Goal: Task Accomplishment & Management: Manage account settings

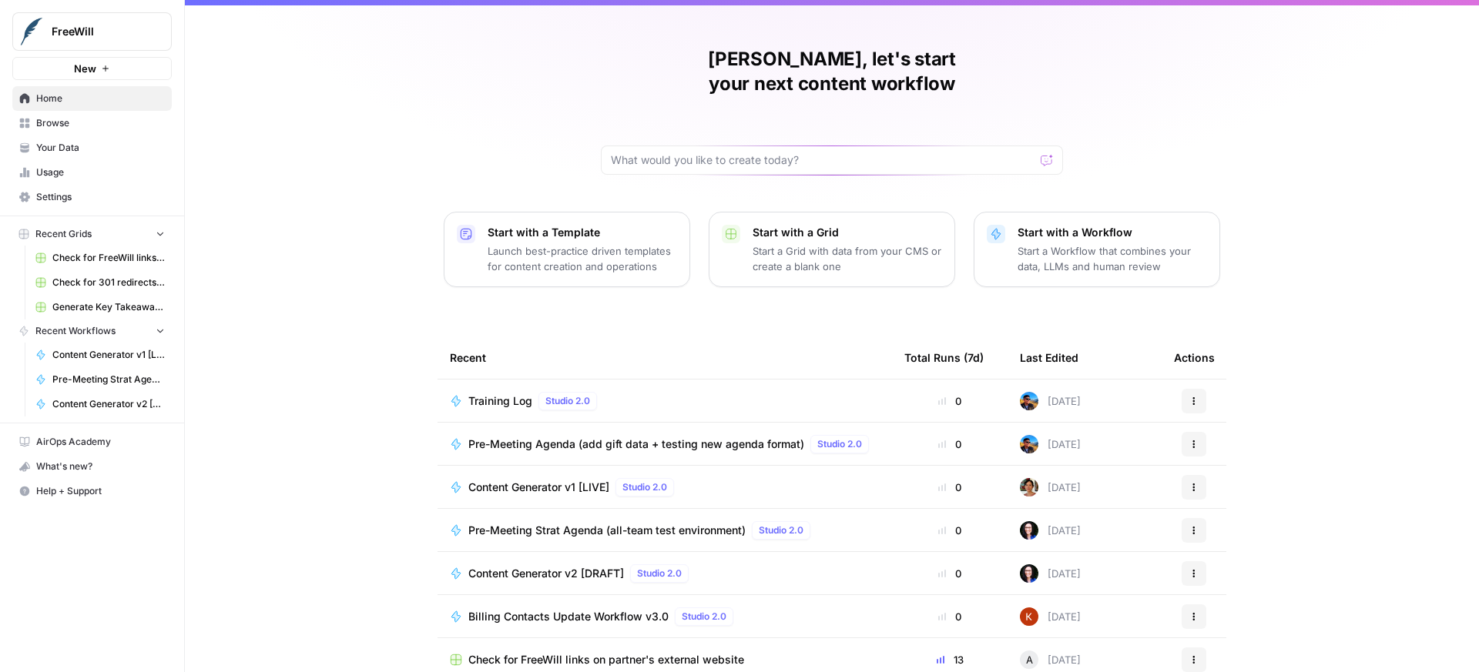
scroll to position [36, 0]
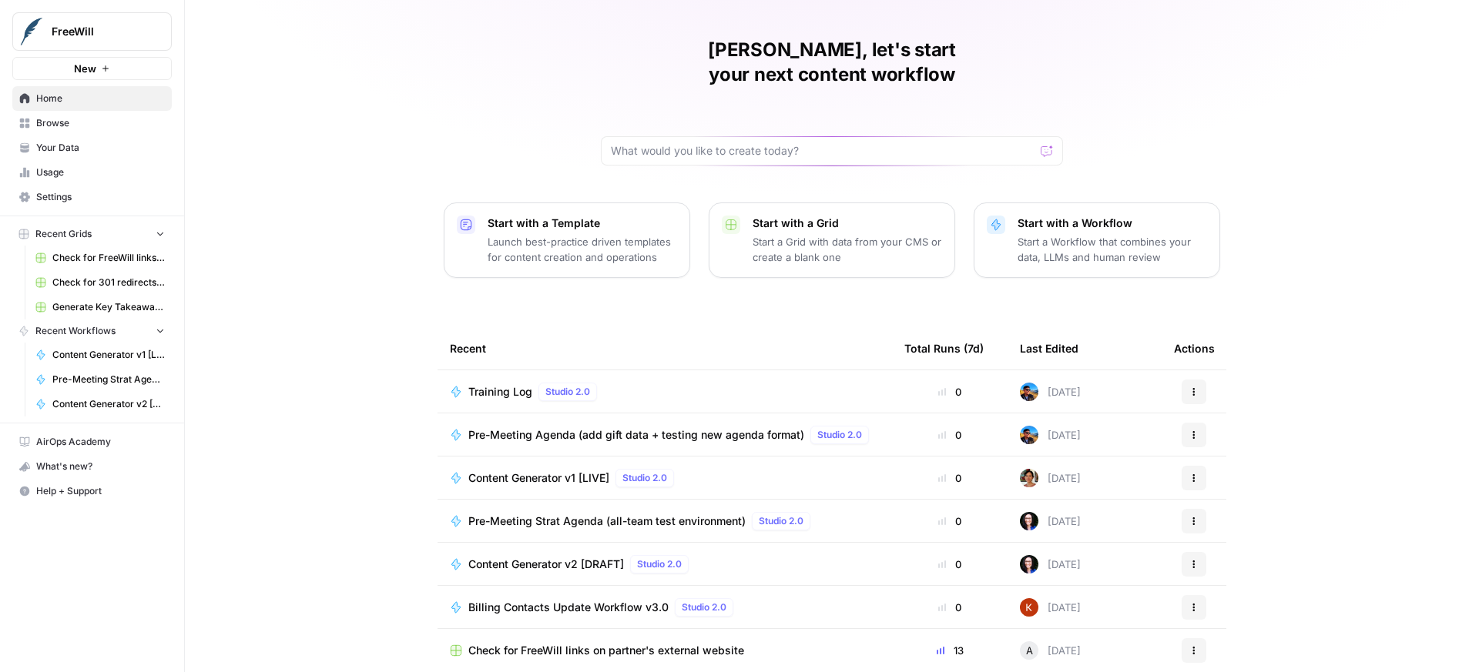
click at [100, 410] on span "Content Generator v2 [DRAFT]" at bounding box center [108, 404] width 112 height 14
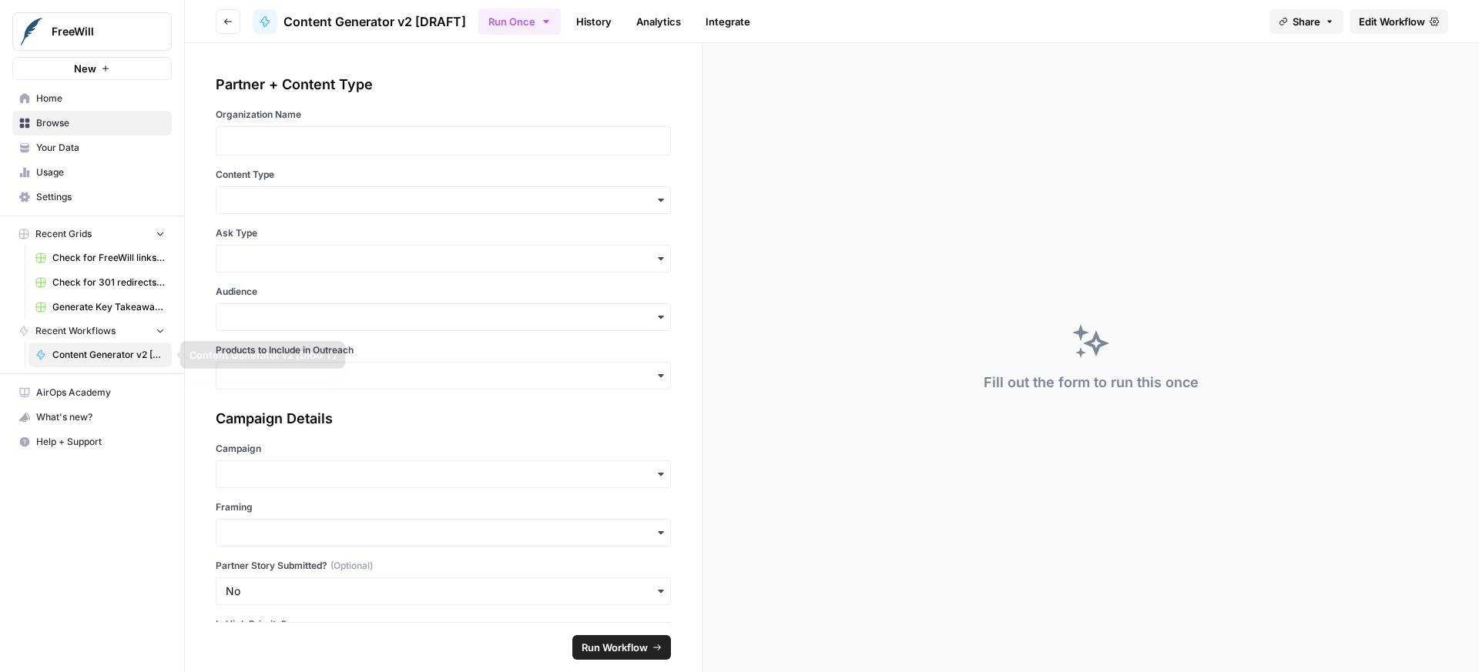
click at [72, 333] on span "Recent Workflows" at bounding box center [75, 331] width 80 height 14
click at [70, 124] on span "Browse" at bounding box center [100, 123] width 129 height 14
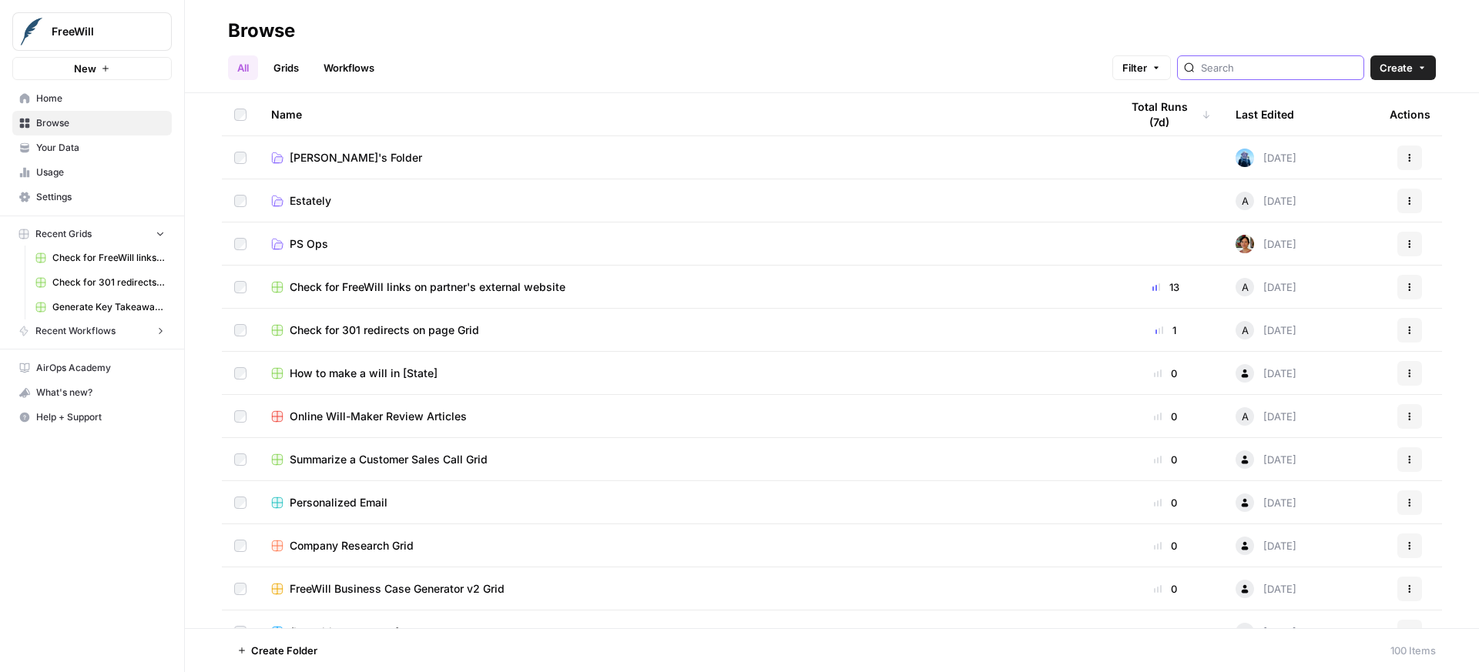
click at [1280, 68] on input "search" at bounding box center [1279, 67] width 156 height 15
type input "agenda"
click at [293, 75] on link "Grids" at bounding box center [286, 67] width 44 height 25
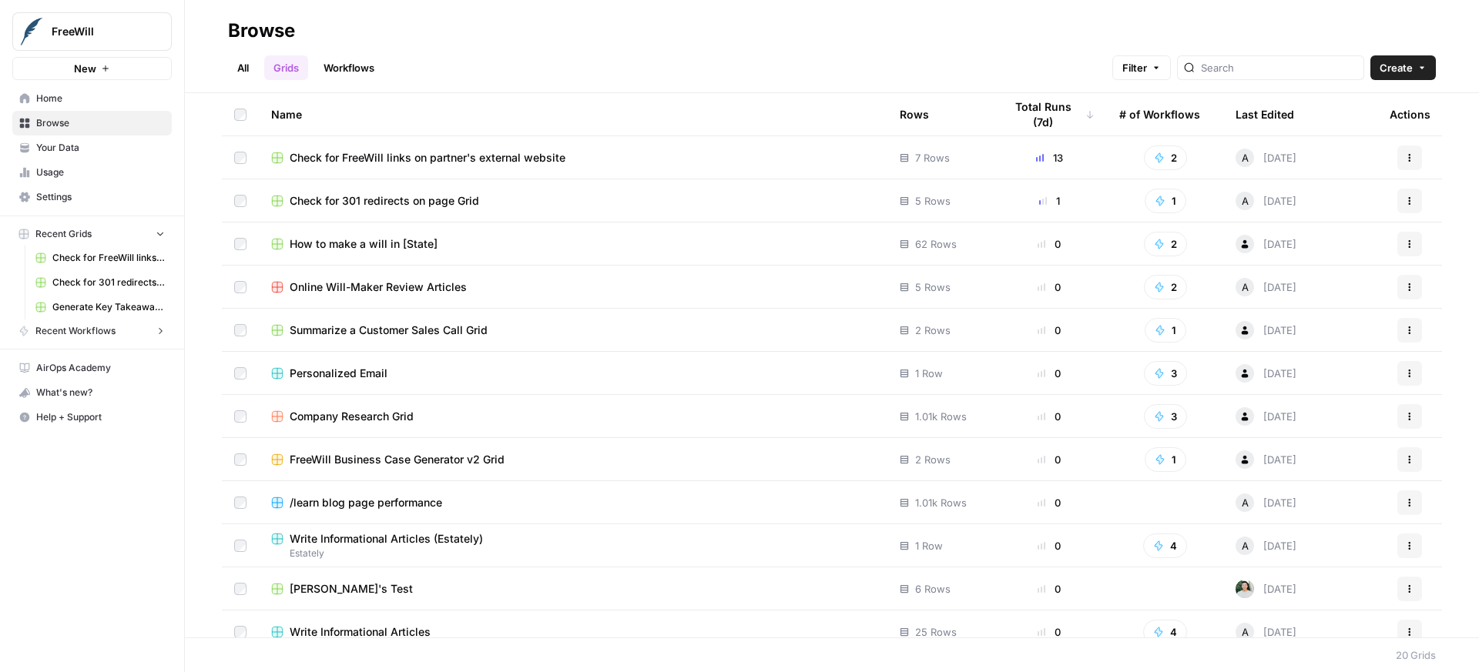
click at [333, 67] on link "Workflows" at bounding box center [348, 67] width 69 height 25
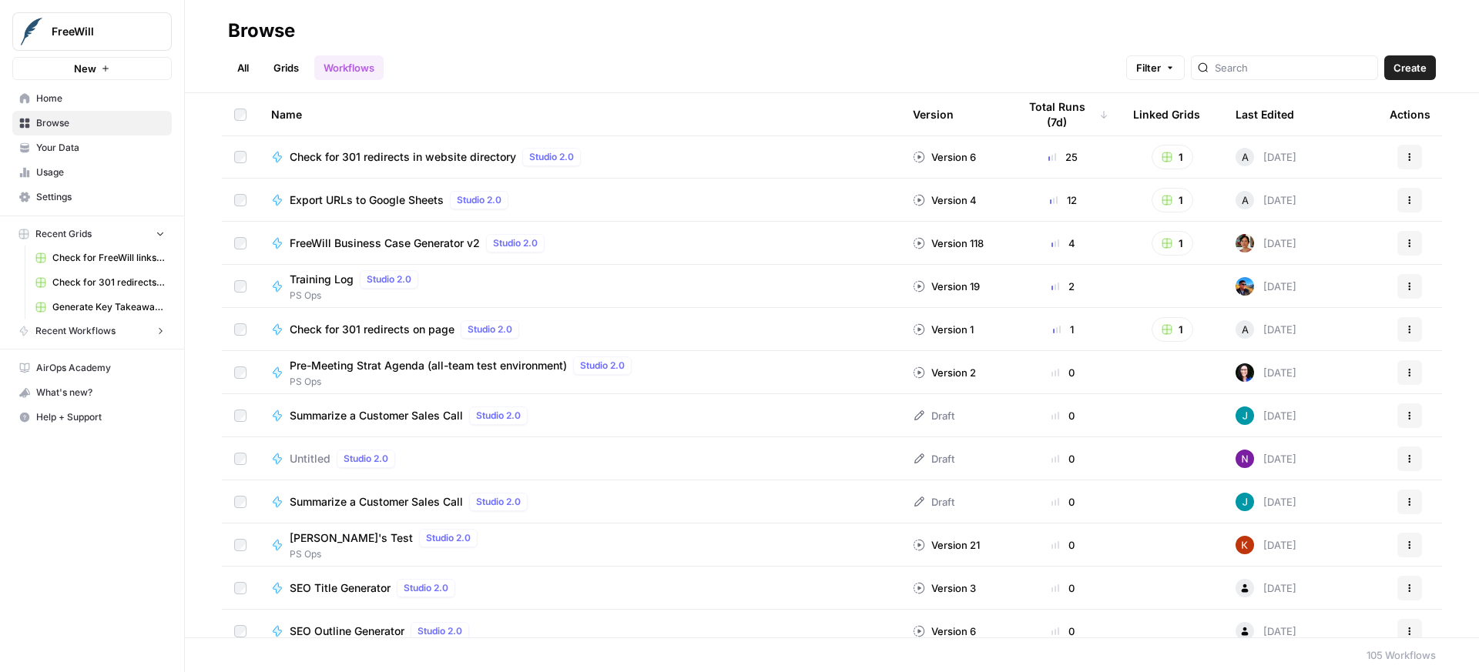
scroll to position [561, 0]
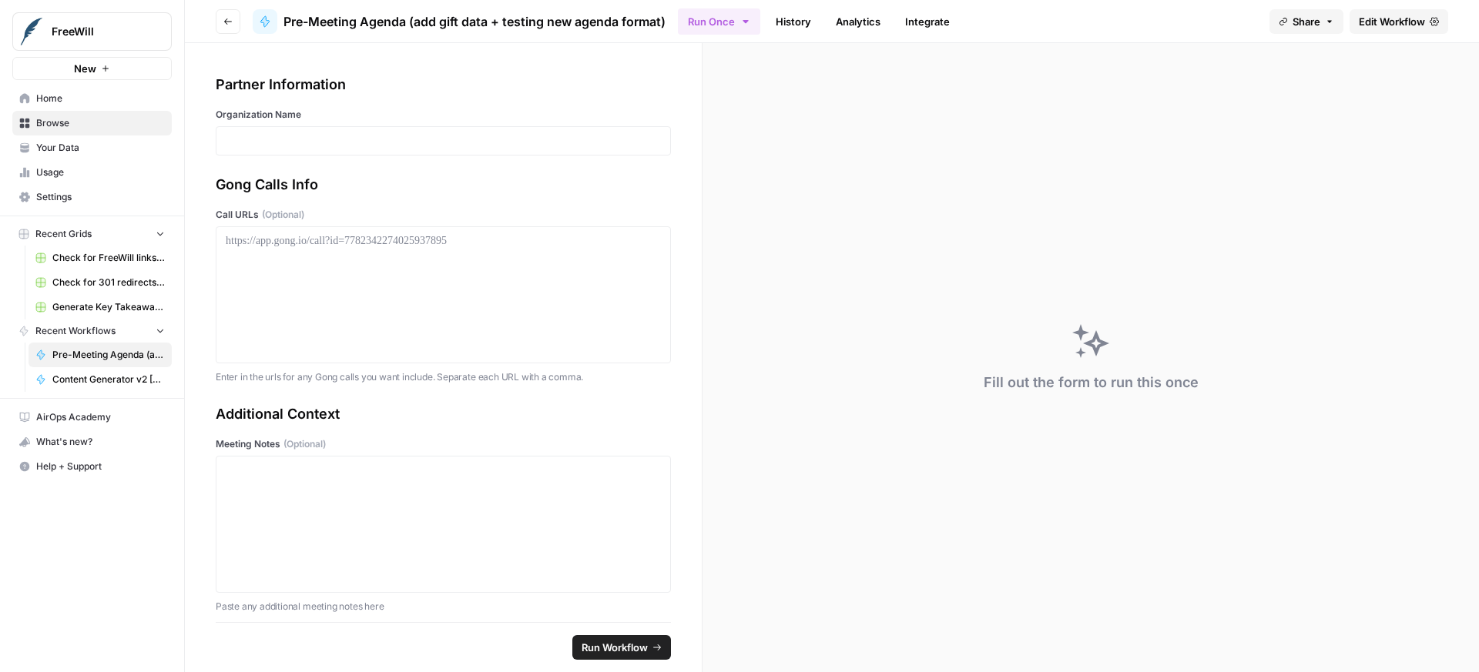
click at [443, 23] on span "Pre-Meeting Agenda (add gift data + testing new agenda format)" at bounding box center [474, 21] width 382 height 18
click at [791, 19] on link "History" at bounding box center [793, 21] width 54 height 25
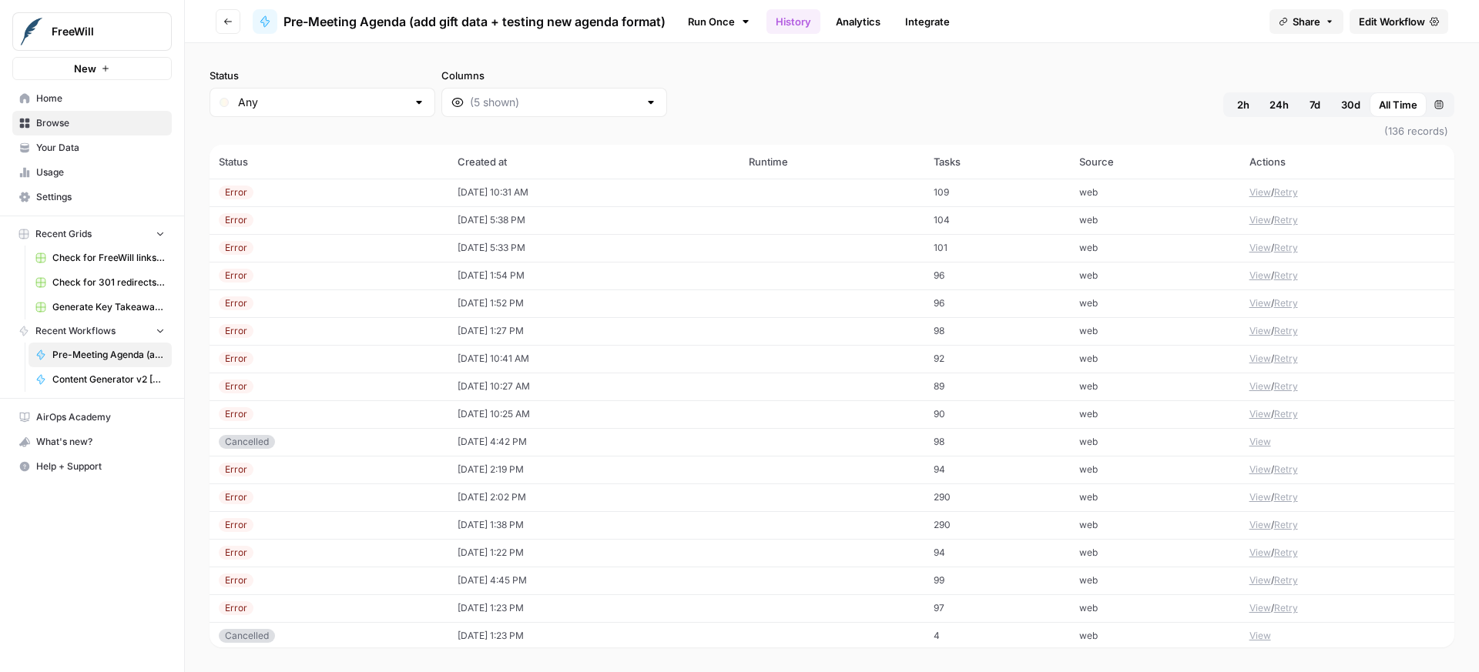
click at [859, 22] on link "Analytics" at bounding box center [857, 21] width 63 height 25
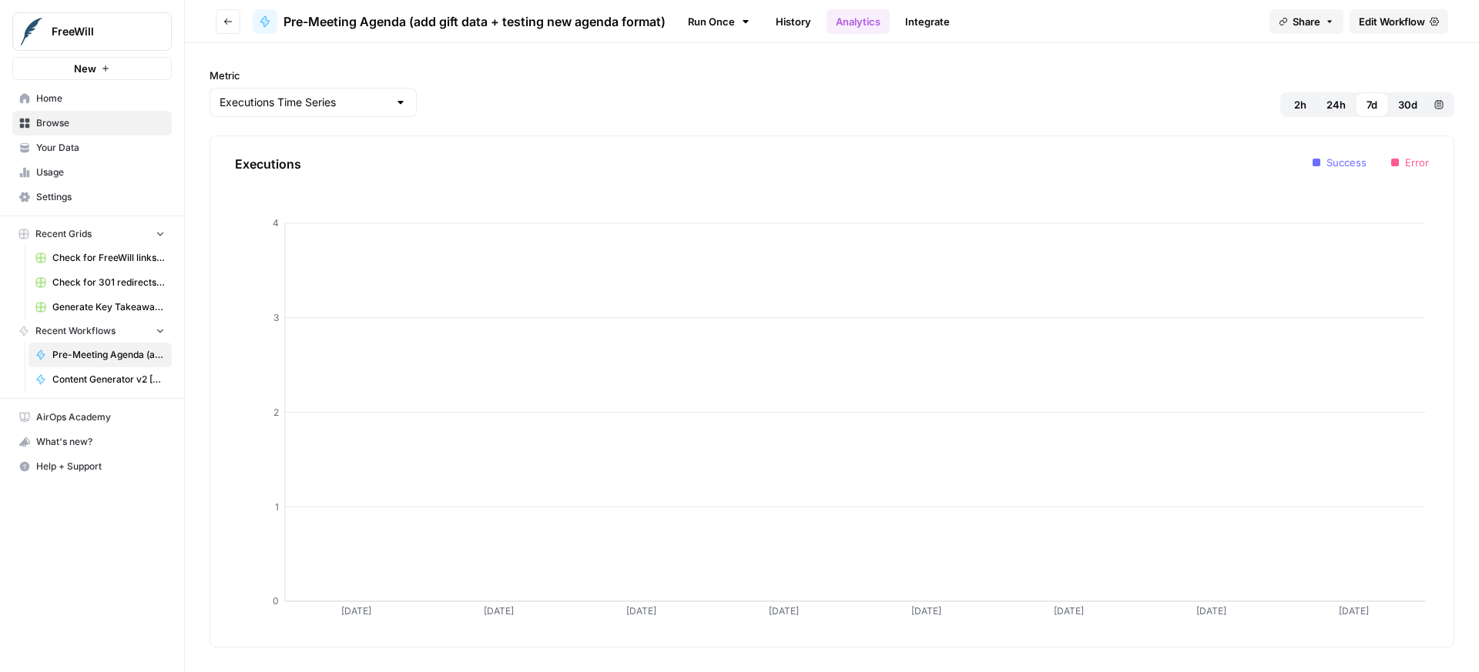
click at [931, 19] on link "Integrate" at bounding box center [927, 21] width 63 height 25
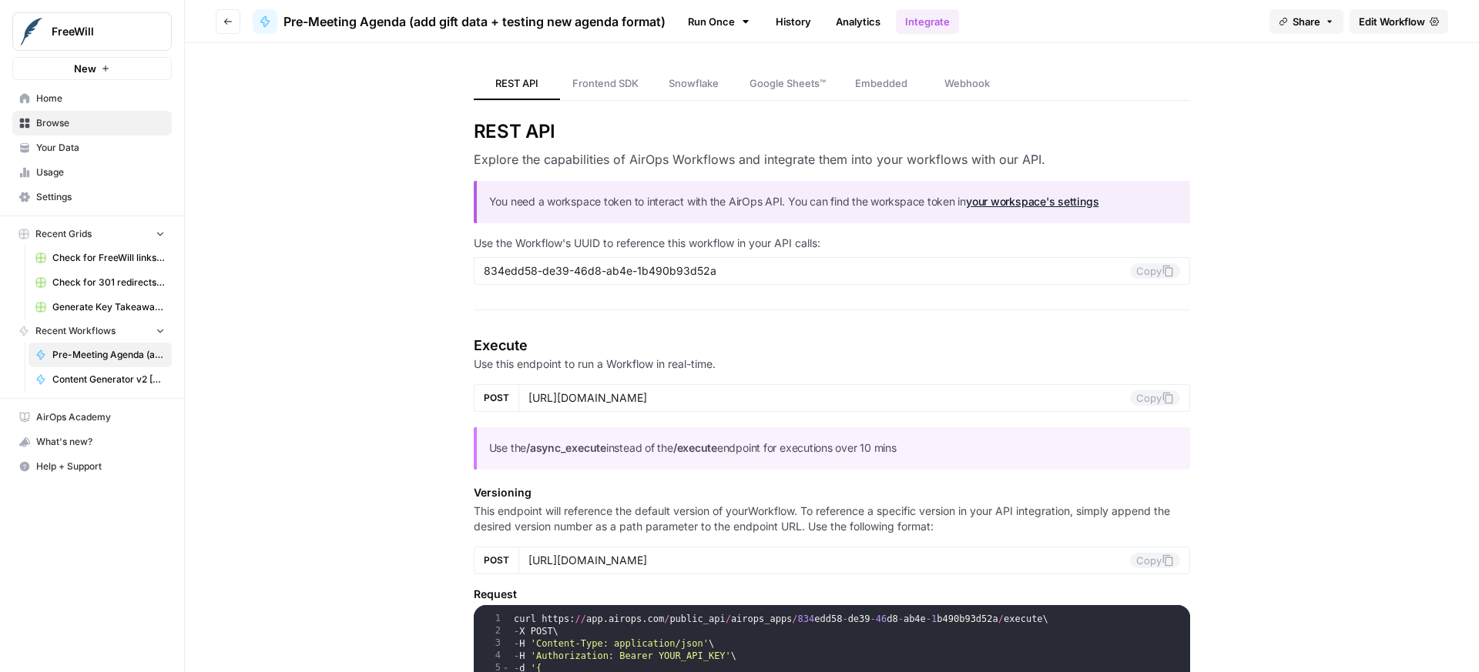
click at [1372, 16] on span "Edit Workflow" at bounding box center [1392, 21] width 66 height 15
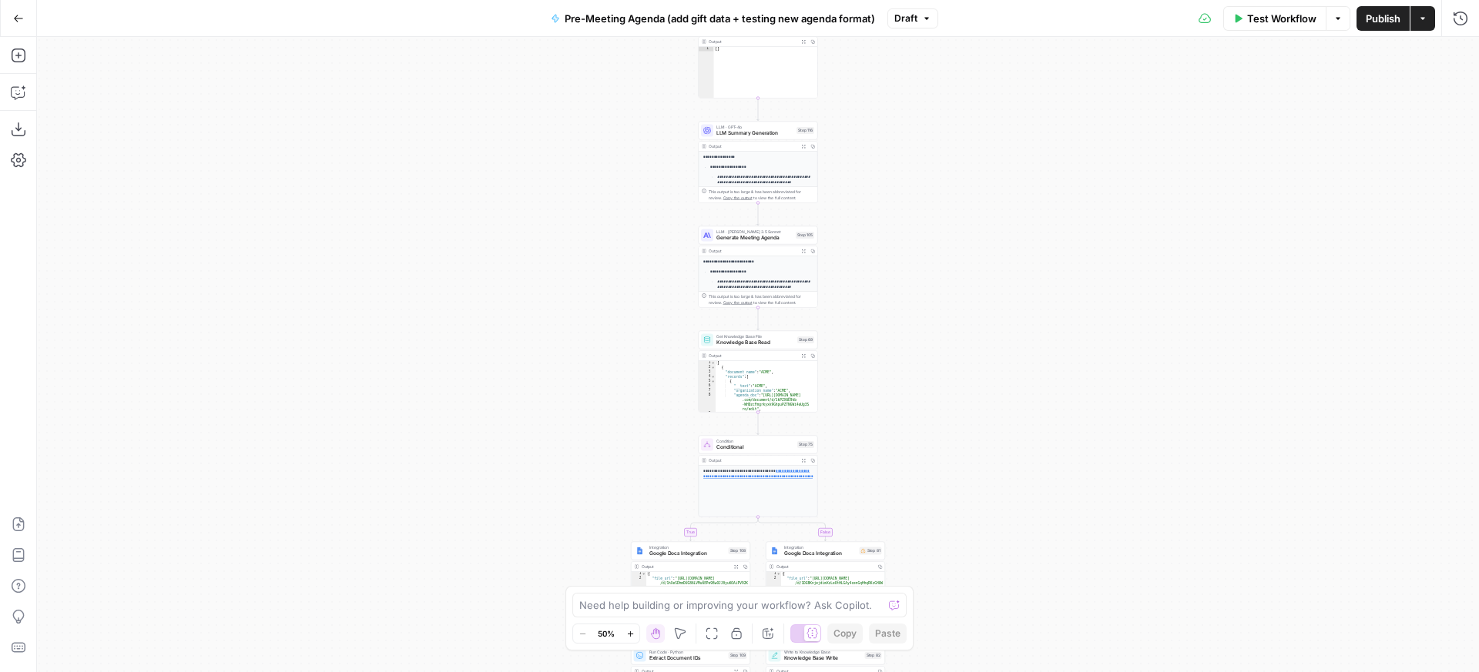
click at [551, 22] on icon "button" at bounding box center [555, 18] width 9 height 9
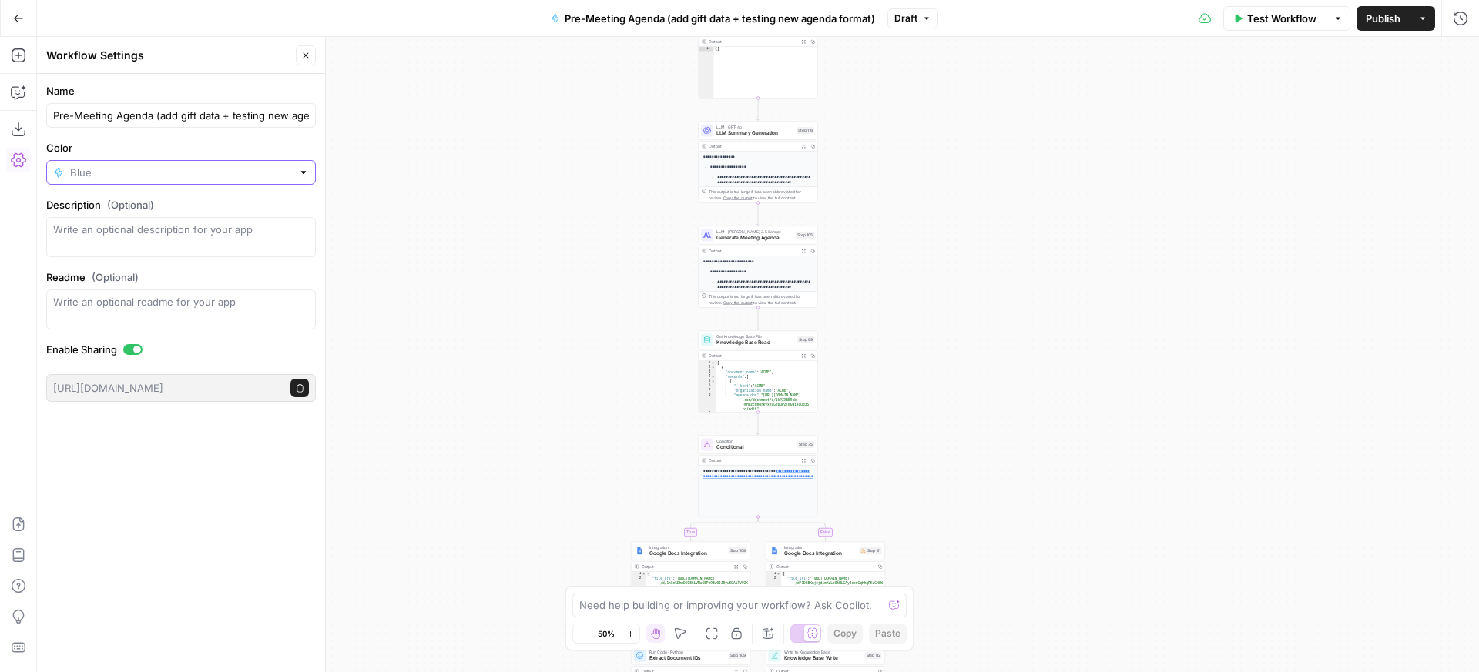
click at [256, 169] on input "Color" at bounding box center [181, 172] width 222 height 15
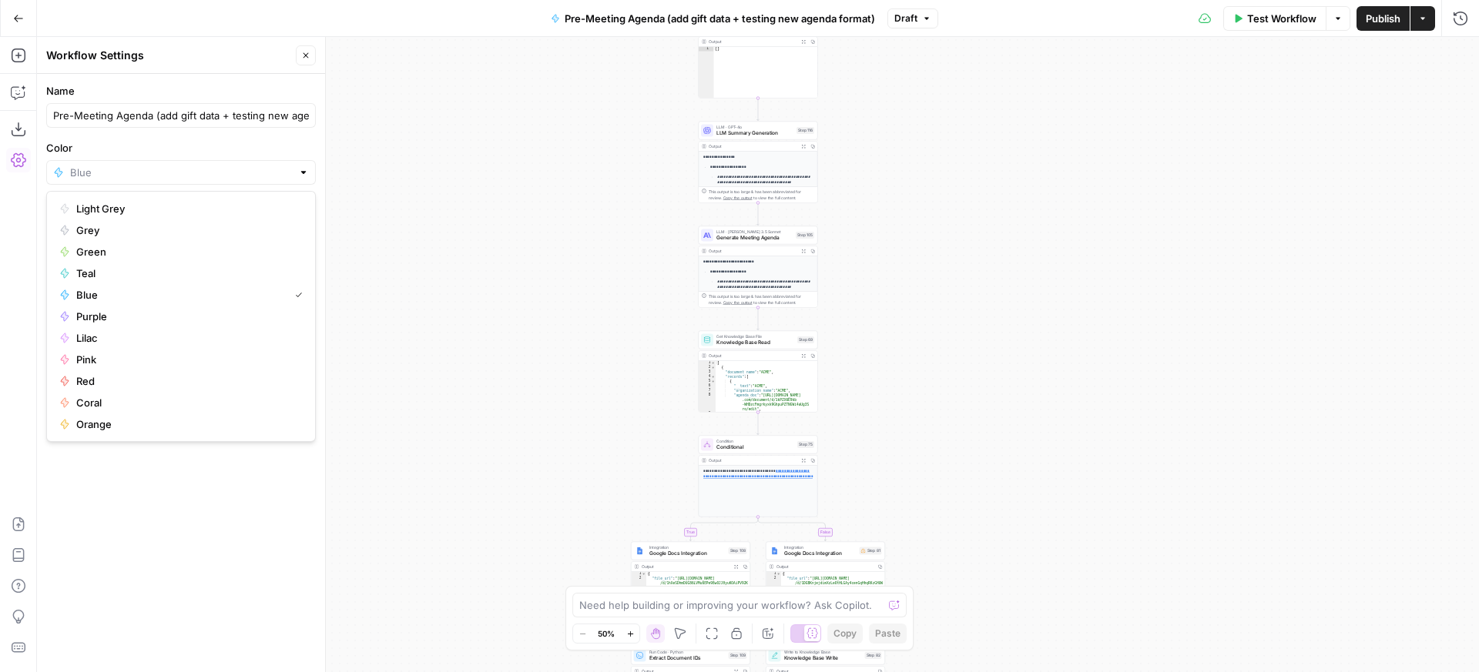
type input "Blue"
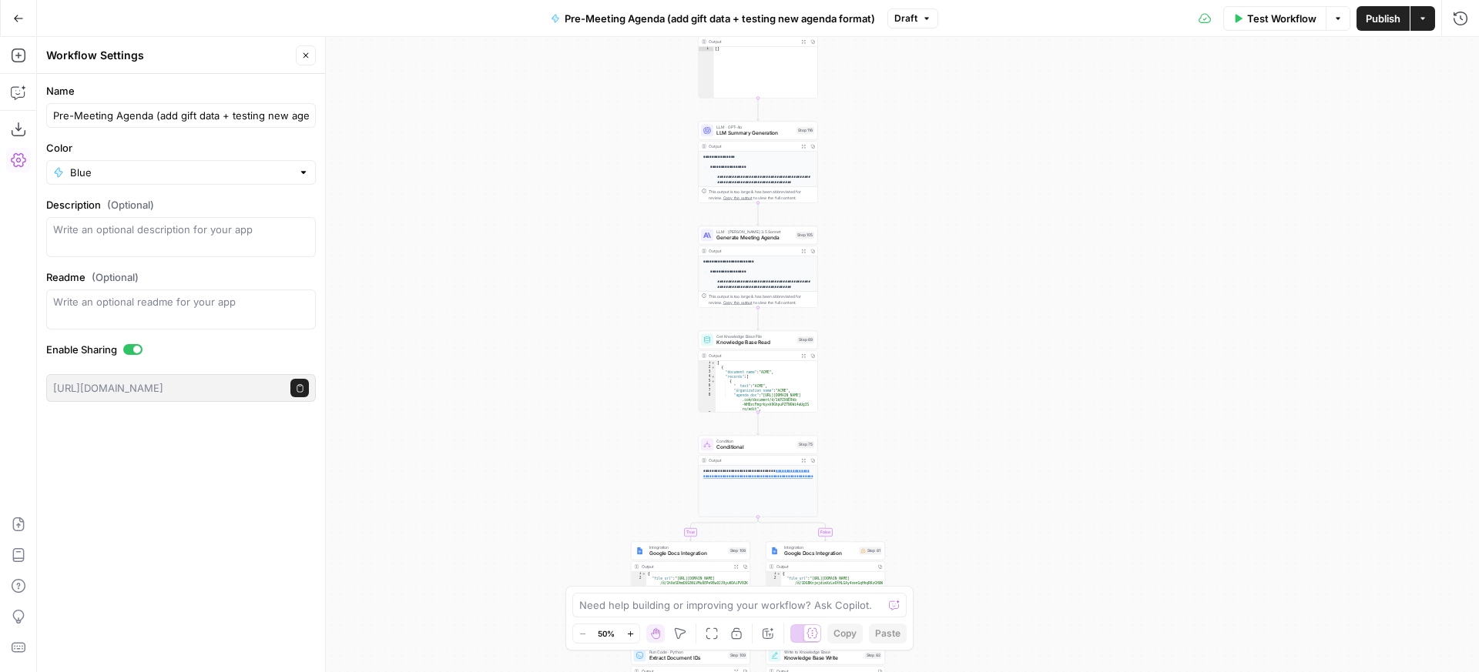
click at [270, 139] on form "Name Pre-Meeting Agenda (add gift data + testing new agenda format) Color Blue …" at bounding box center [181, 242] width 288 height 337
click at [132, 169] on input "Color" at bounding box center [181, 172] width 222 height 15
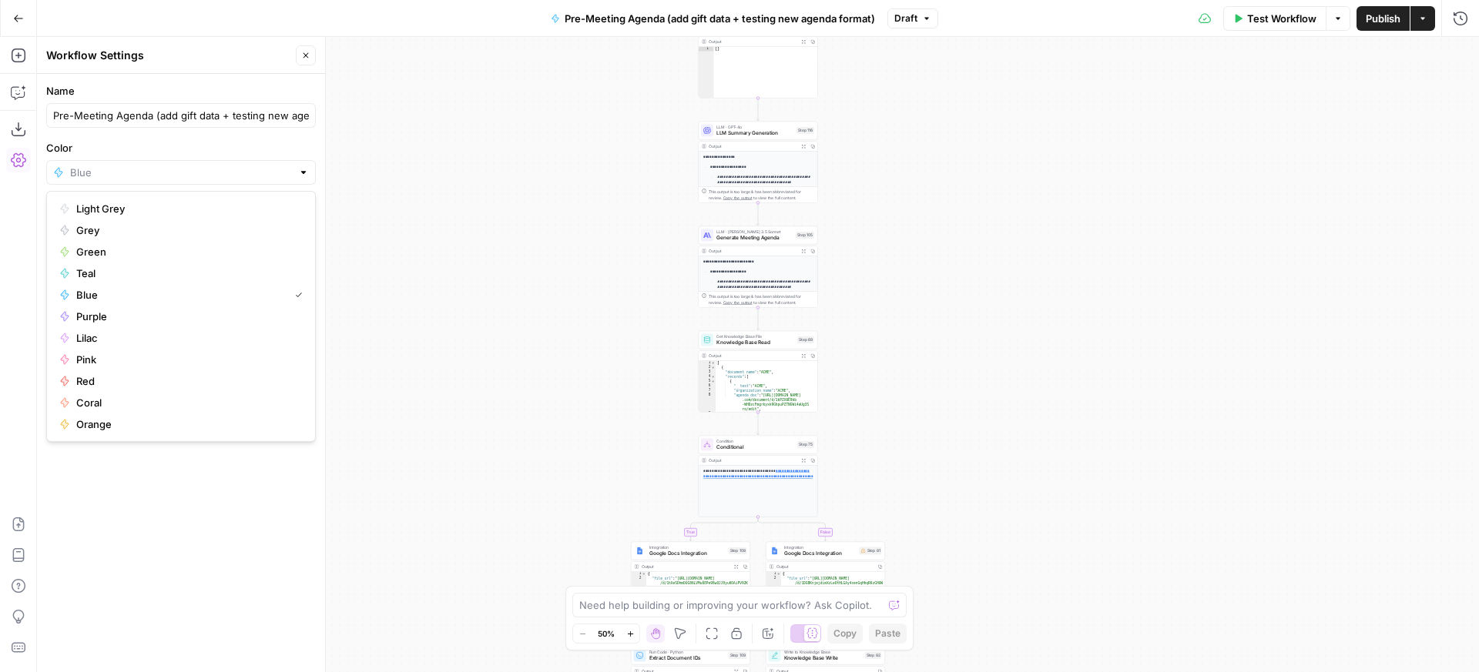
type input "Blue"
click at [149, 149] on label "Color" at bounding box center [181, 147] width 270 height 15
click at [149, 165] on input "Blue" at bounding box center [181, 172] width 222 height 15
type input "Blue"
drag, startPoint x: 531, startPoint y: 276, endPoint x: 602, endPoint y: 256, distance: 73.8
